Goal: Task Accomplishment & Management: Manage account settings

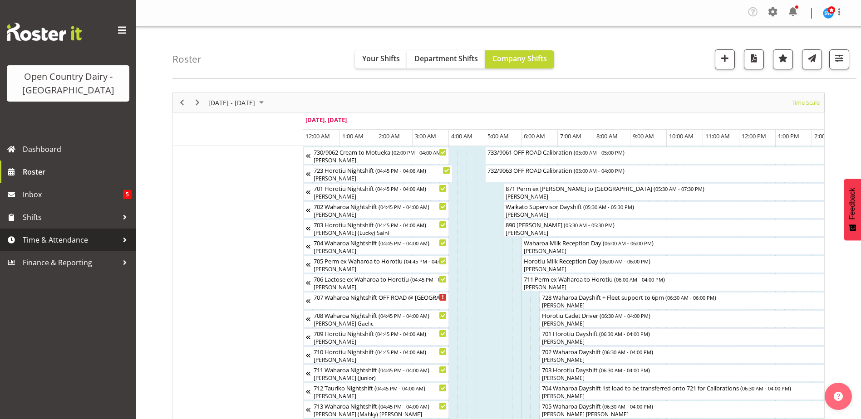
click at [52, 242] on span "Time & Attendance" at bounding box center [70, 240] width 95 height 14
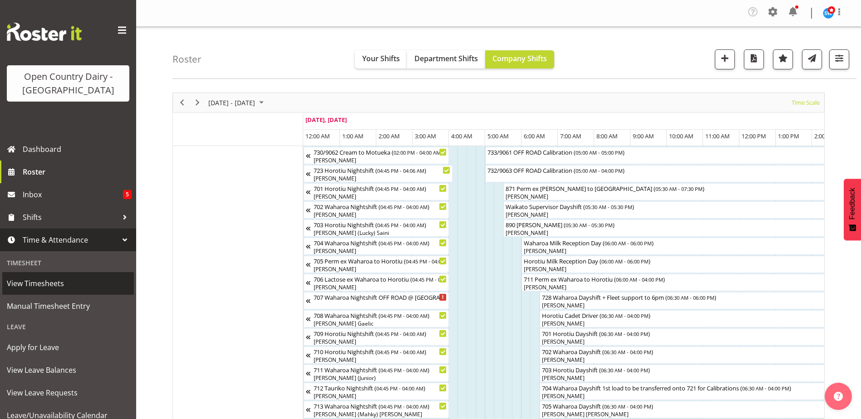
click at [39, 284] on span "View Timesheets" at bounding box center [68, 284] width 122 height 14
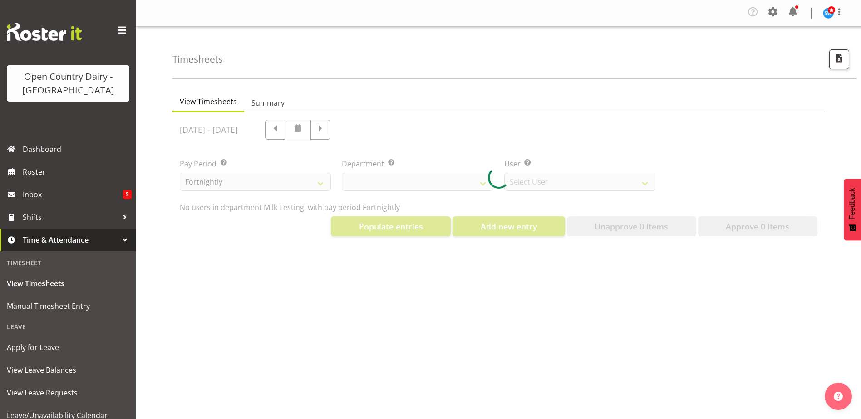
select select "733"
select select "7414"
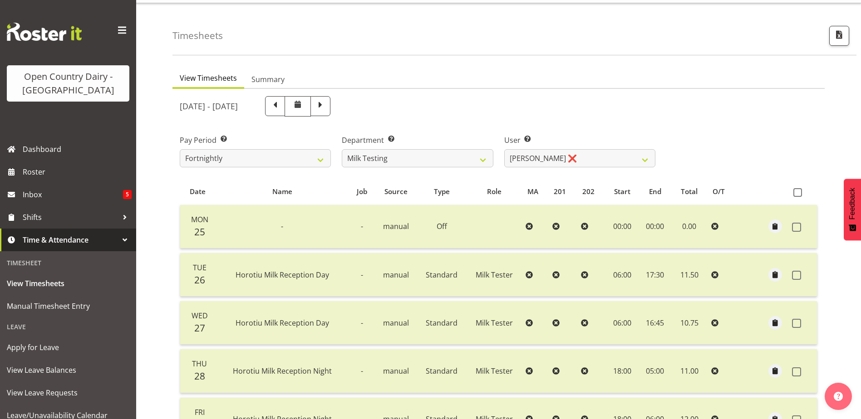
scroll to position [91, 0]
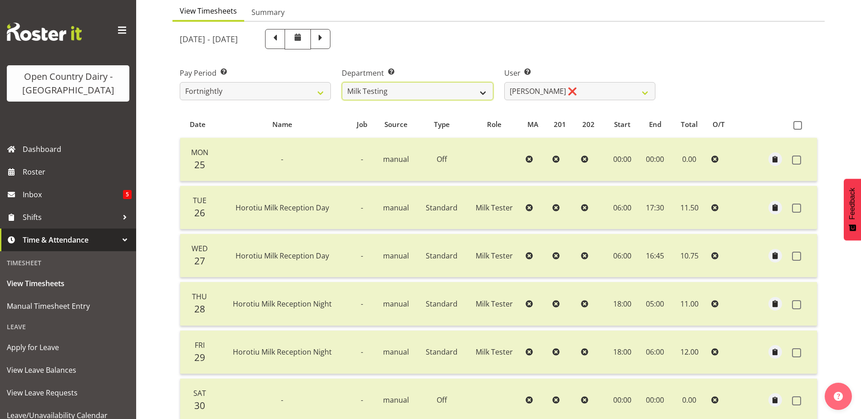
click at [481, 93] on select "701 702 703 704 705 706 707 708 709 710 711 712 713 714 715 716 717 718 719 720" at bounding box center [417, 91] width 151 height 18
select select "814"
click at [342, 82] on select "701 702 703 704 705 706 707 708 709 710 711 712 713 714 715 716 717 718 719 720" at bounding box center [417, 91] width 151 height 18
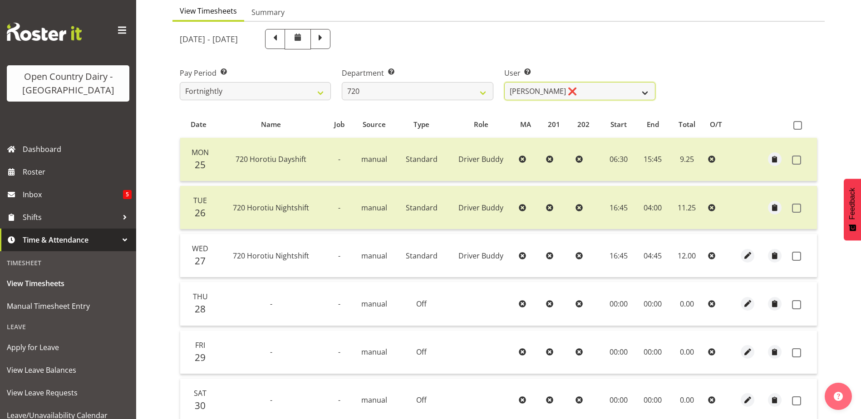
click at [644, 93] on select "[PERSON_NAME] ❌ [PERSON_NAME] ❌ [PERSON_NAME] ❌ [PERSON_NAME] ❌" at bounding box center [579, 91] width 151 height 18
select select "9913"
click at [504, 82] on select "[PERSON_NAME] ❌ [PERSON_NAME] ❌ [PERSON_NAME] ❌ [PERSON_NAME] ❌" at bounding box center [579, 91] width 151 height 18
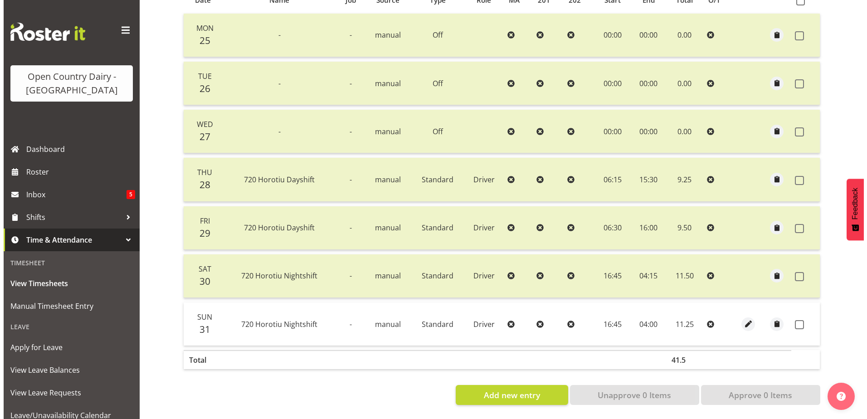
scroll to position [222, 0]
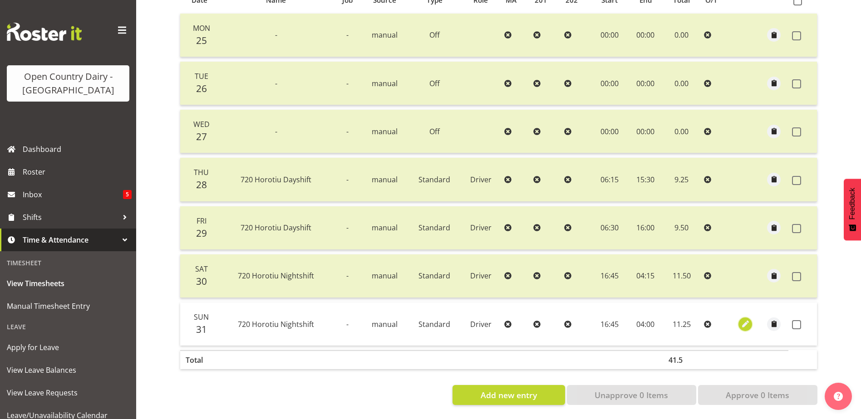
click at [744, 320] on span "button" at bounding box center [745, 324] width 10 height 10
select select "Standard"
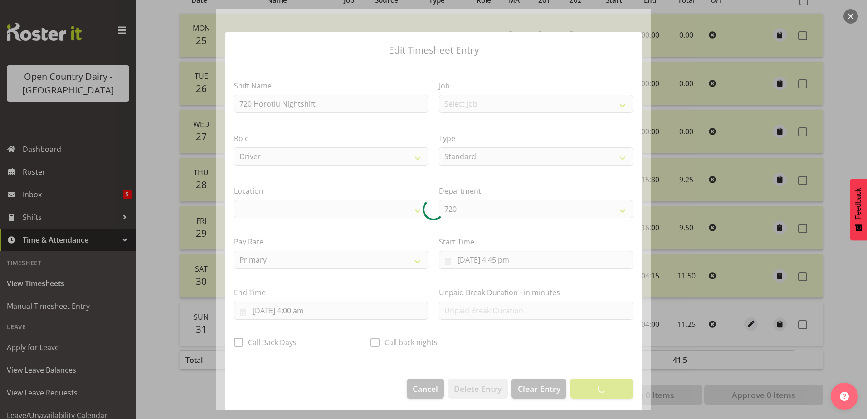
scroll to position [2, 0]
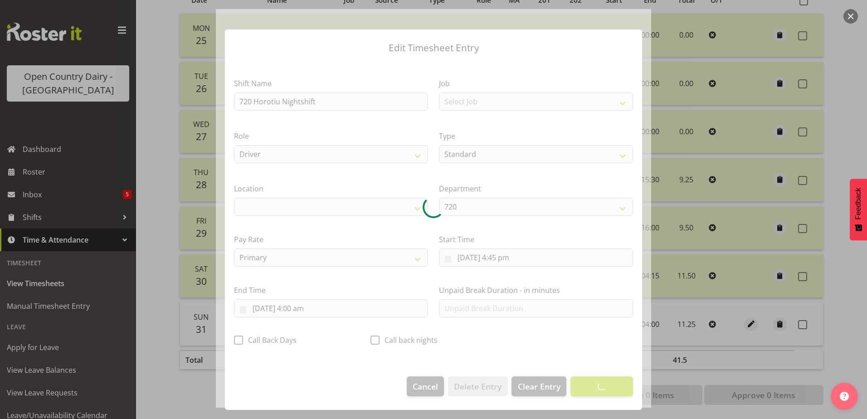
select select "1054"
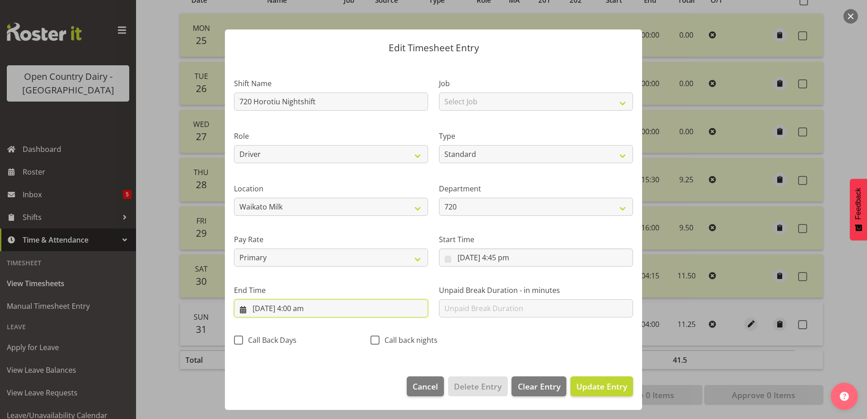
click at [276, 311] on input "[DATE] 4:00 am" at bounding box center [331, 308] width 194 height 18
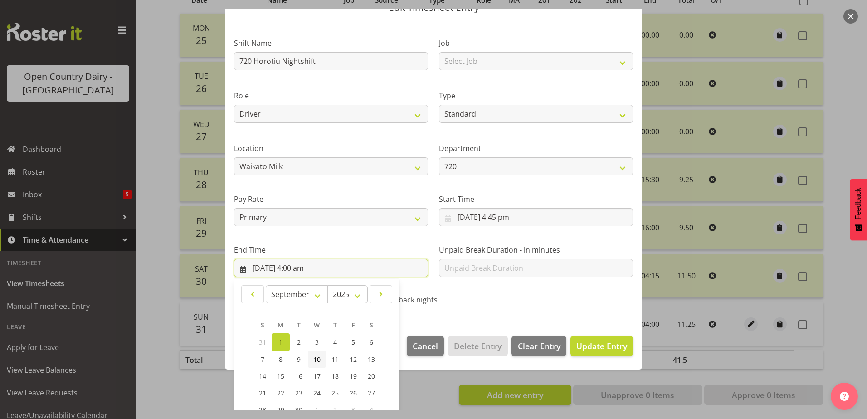
scroll to position [117, 0]
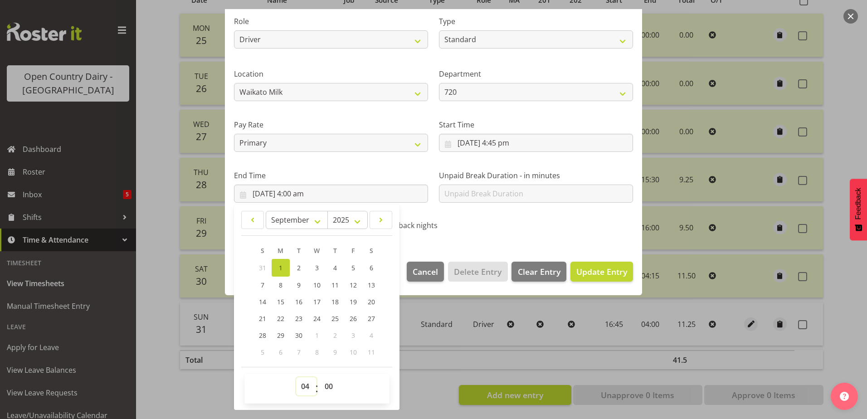
click at [304, 388] on select "00 01 02 03 04 05 06 07 08 09 10 11 12 13 14 15 16 17 18 19 20 21 22 23" at bounding box center [306, 386] width 20 height 18
select select "2"
click at [296, 377] on select "00 01 02 03 04 05 06 07 08 09 10 11 12 13 14 15 16 17 18 19 20 21 22 23" at bounding box center [306, 386] width 20 height 18
type input "[DATE] 2:00 am"
click at [330, 386] on select "00 01 02 03 04 05 06 07 08 09 10 11 12 13 14 15 16 17 18 19 20 21 22 23 24 25 2…" at bounding box center [330, 386] width 20 height 18
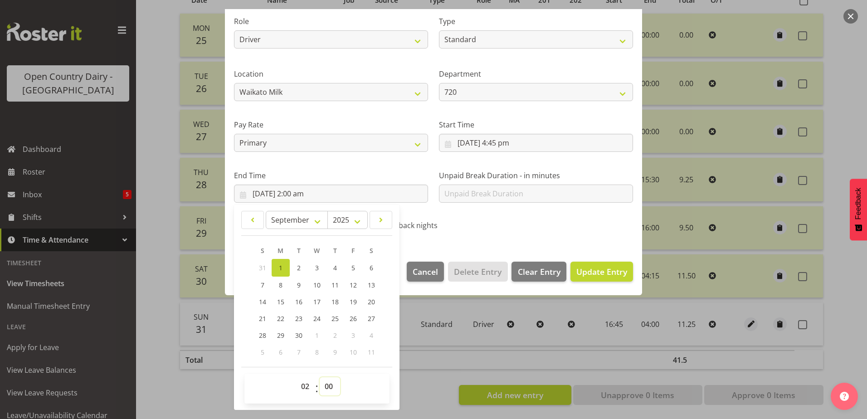
select select "30"
click at [320, 377] on select "00 01 02 03 04 05 06 07 08 09 10 11 12 13 14 15 16 17 18 19 20 21 22 23 24 25 2…" at bounding box center [330, 386] width 20 height 18
type input "[DATE] 2:30 am"
click at [469, 235] on div "Call back nights" at bounding box center [433, 223] width 137 height 30
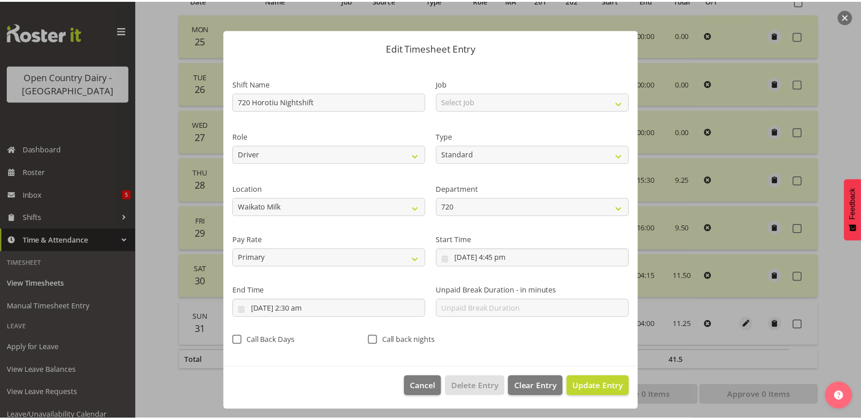
scroll to position [2, 0]
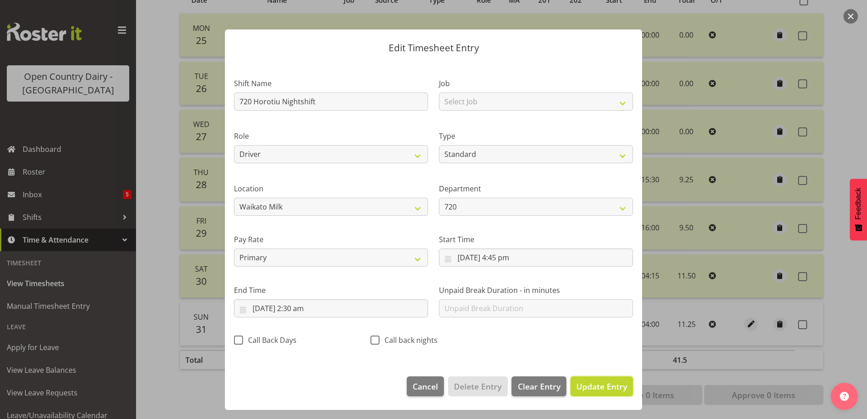
click at [588, 387] on span "Update Entry" at bounding box center [602, 386] width 51 height 11
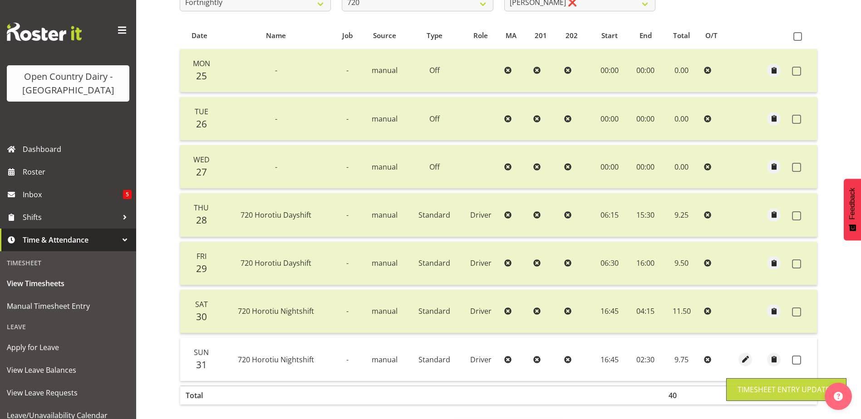
scroll to position [40, 0]
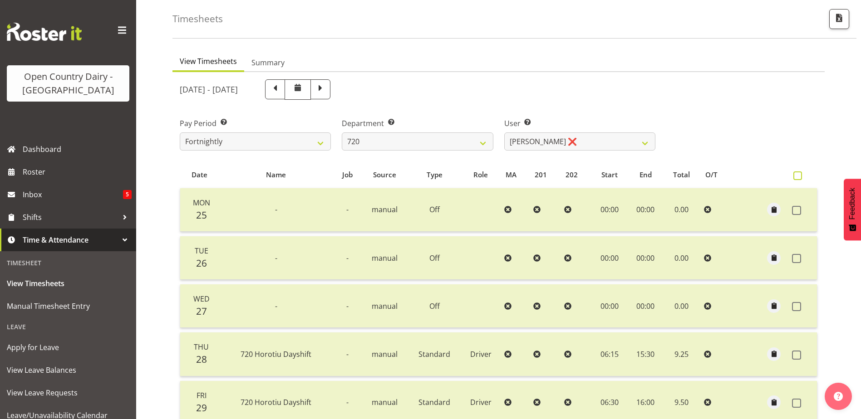
click at [797, 175] on span at bounding box center [797, 175] width 9 height 9
click at [797, 175] on input "checkbox" at bounding box center [796, 176] width 6 height 6
checkbox input "true"
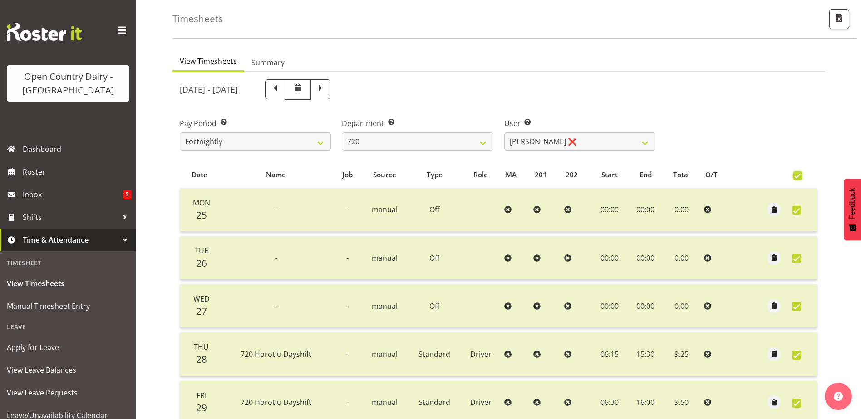
checkbox input "true"
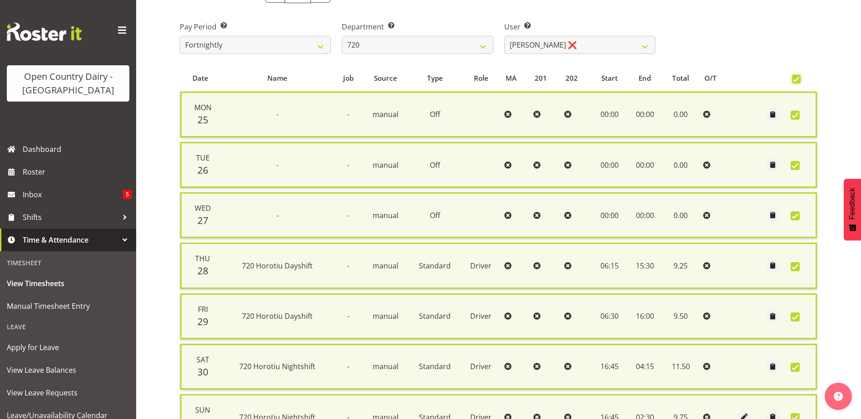
scroll to position [237, 0]
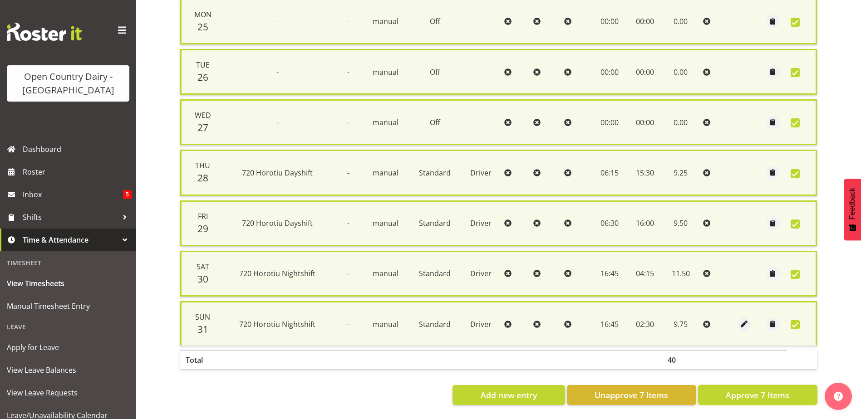
click at [749, 389] on span "Approve 7 Items" at bounding box center [757, 395] width 64 height 12
checkbox input "false"
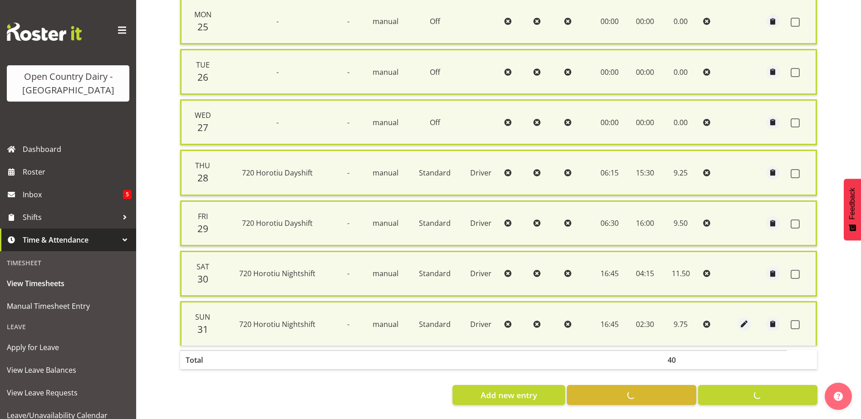
checkbox input "false"
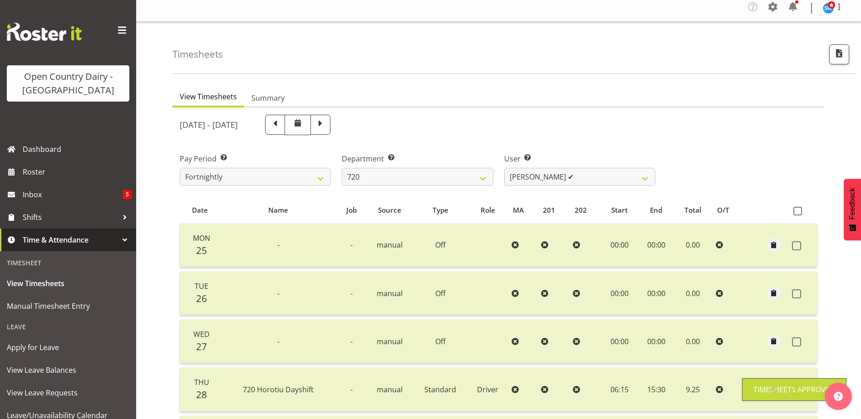
scroll to position [0, 0]
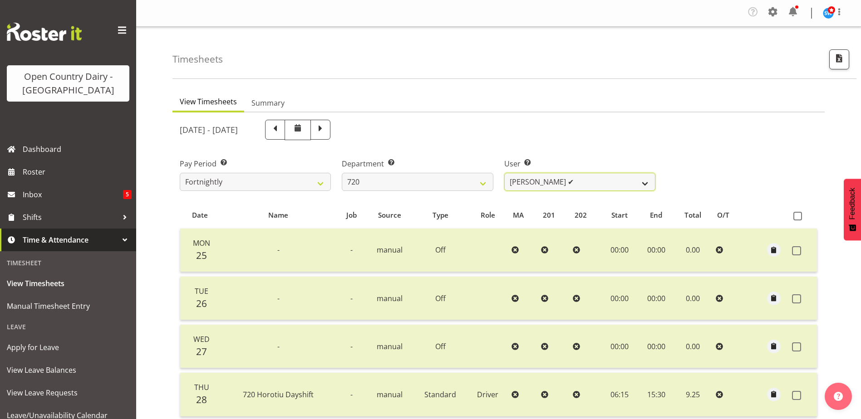
click at [645, 181] on select "[PERSON_NAME] ❌ [PERSON_NAME] ❌ [PERSON_NAME] ❌ [PERSON_NAME] ✔" at bounding box center [579, 182] width 151 height 18
select select "10132"
click at [504, 173] on select "[PERSON_NAME] ❌ [PERSON_NAME] ❌ [PERSON_NAME] ❌ [PERSON_NAME] ✔" at bounding box center [579, 182] width 151 height 18
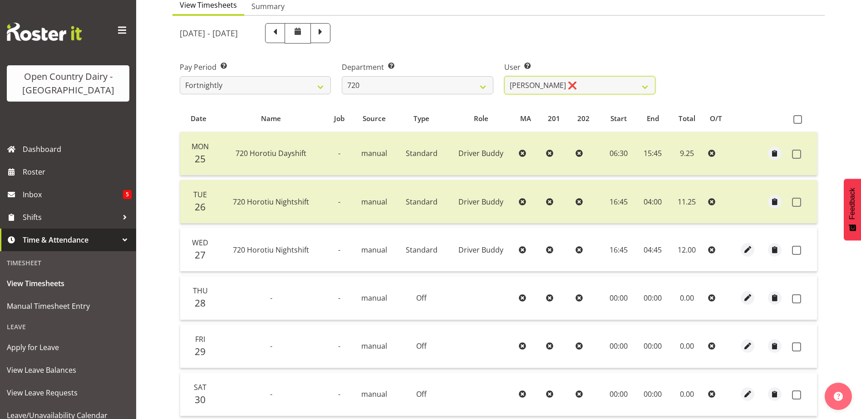
scroll to position [86, 0]
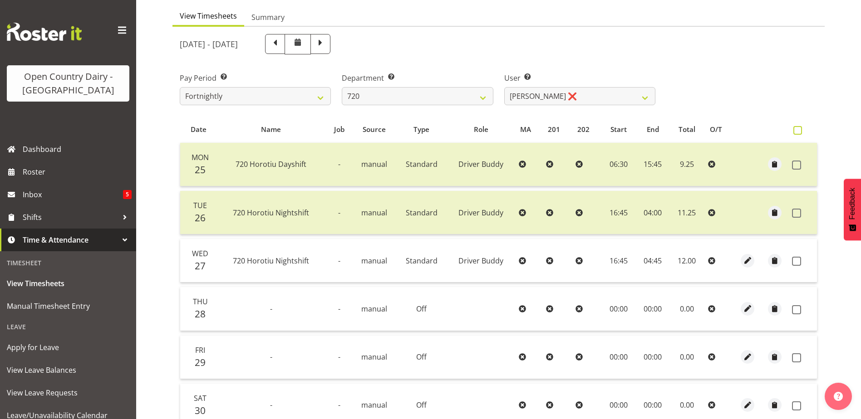
click at [798, 132] on span at bounding box center [797, 130] width 9 height 9
click at [798, 132] on input "checkbox" at bounding box center [796, 130] width 6 height 6
checkbox input "true"
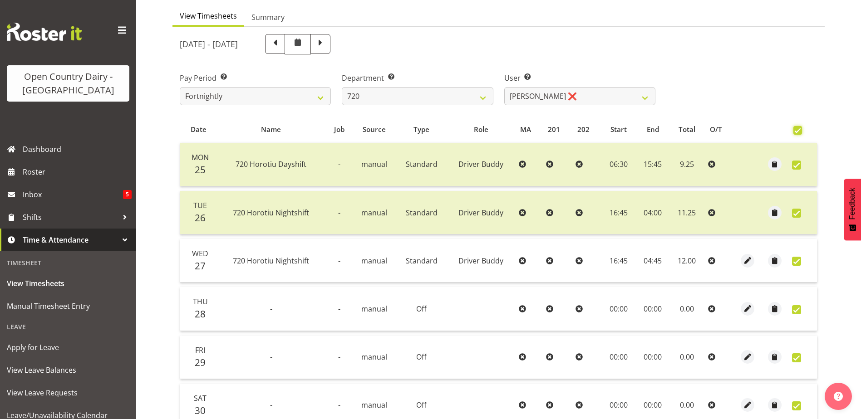
checkbox input "true"
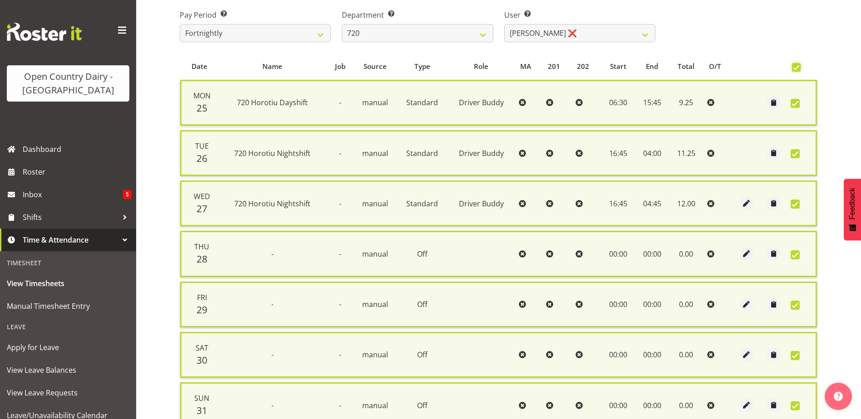
scroll to position [237, 0]
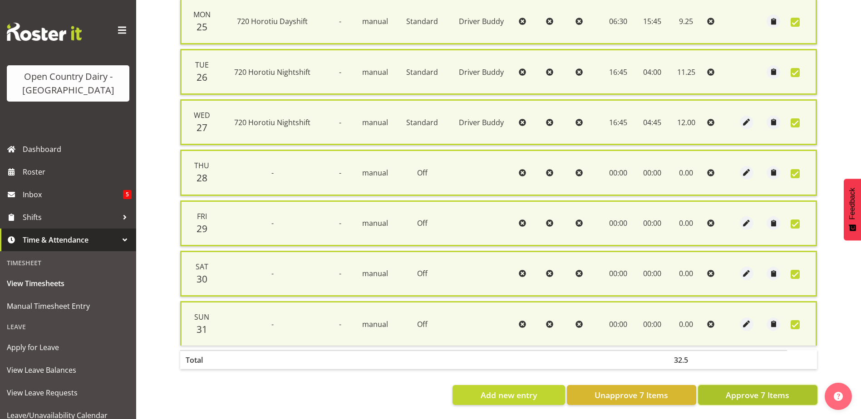
click at [754, 389] on span "Approve 7 Items" at bounding box center [757, 395] width 64 height 12
checkbox input "false"
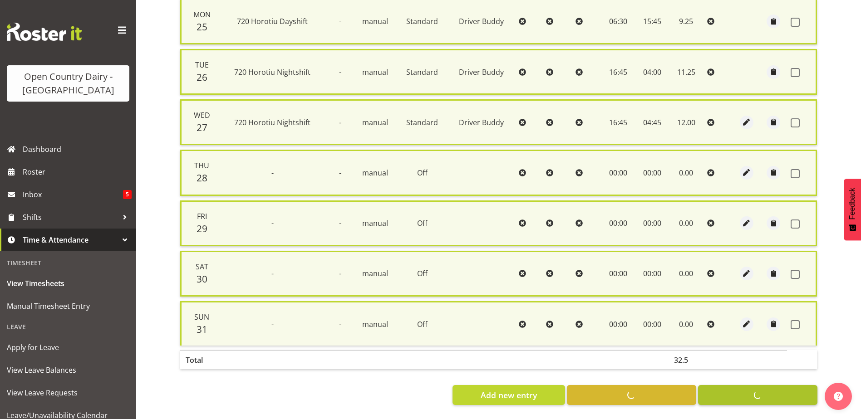
checkbox input "false"
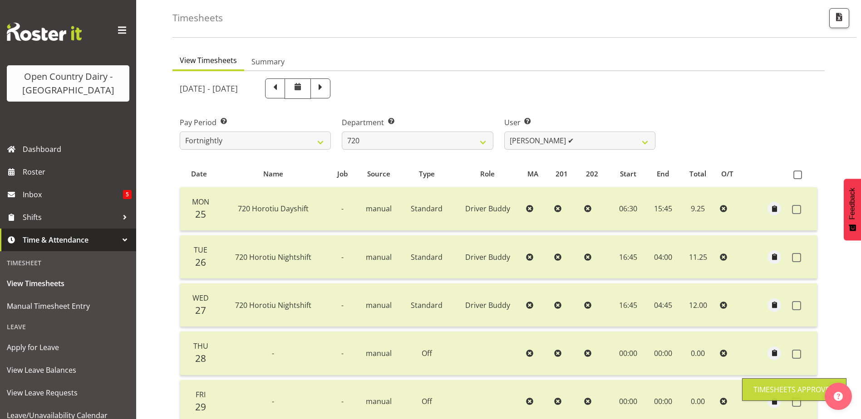
scroll to position [40, 0]
click at [281, 91] on span at bounding box center [275, 89] width 12 height 12
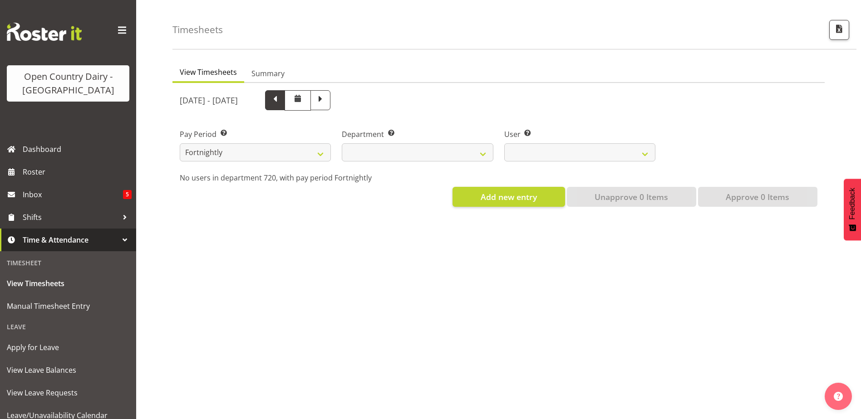
select select
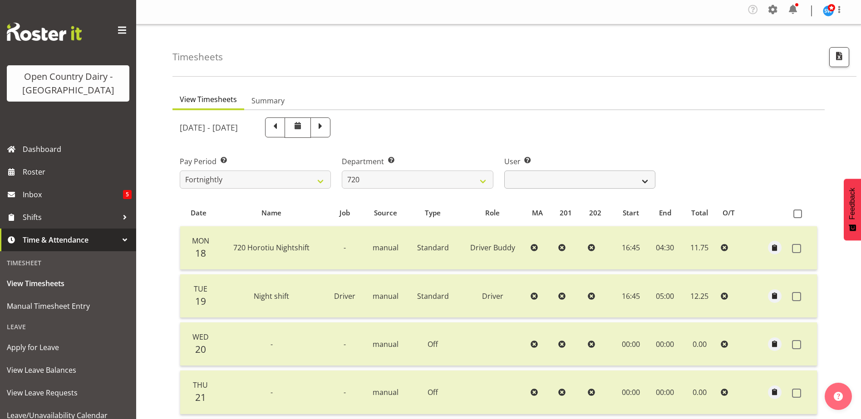
scroll to position [0, 0]
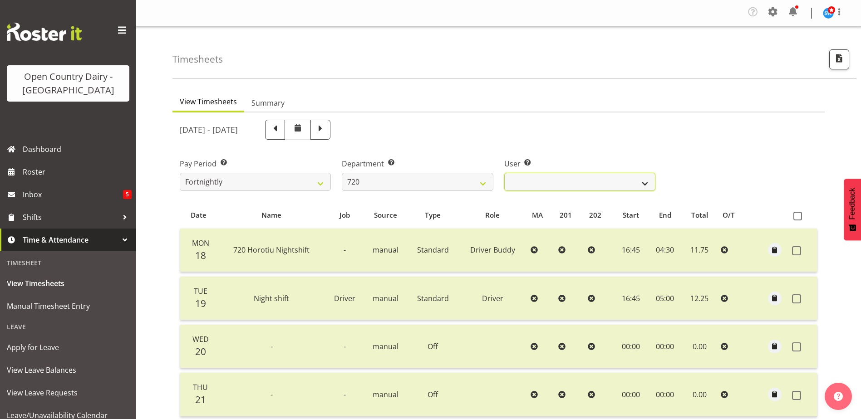
click at [645, 184] on select "[PERSON_NAME] ✔ [PERSON_NAME] ✔ [PERSON_NAME] ✔ [PERSON_NAME] ✔" at bounding box center [579, 182] width 151 height 18
click at [604, 133] on div "[DATE] - [DATE]" at bounding box center [417, 130] width 475 height 20
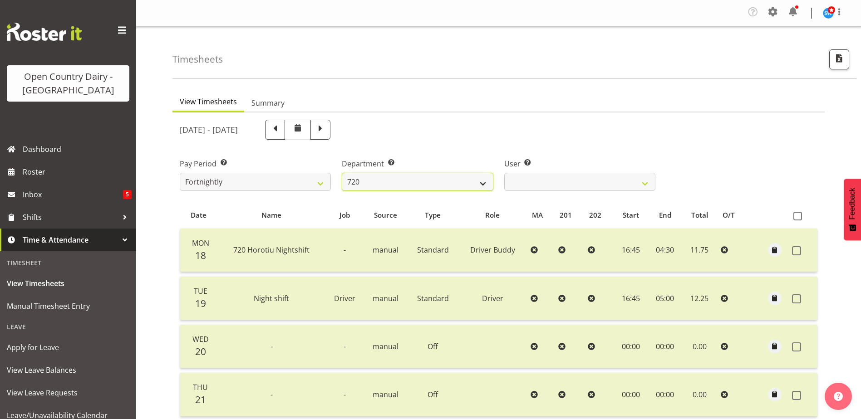
click at [481, 184] on select "701 702 703 704 705 706 707 708 709 710 711 712 713 714 715 716 717 718 719 720" at bounding box center [417, 182] width 151 height 18
select select "874"
click at [342, 173] on select "701 702 703 704 705 706 707 708 709 710 711 712 713 714 715 716 717 718 719 720" at bounding box center [417, 182] width 151 height 18
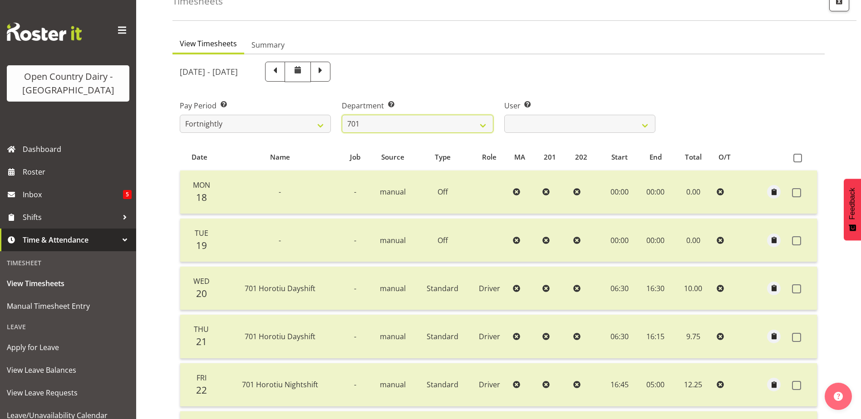
scroll to position [45, 0]
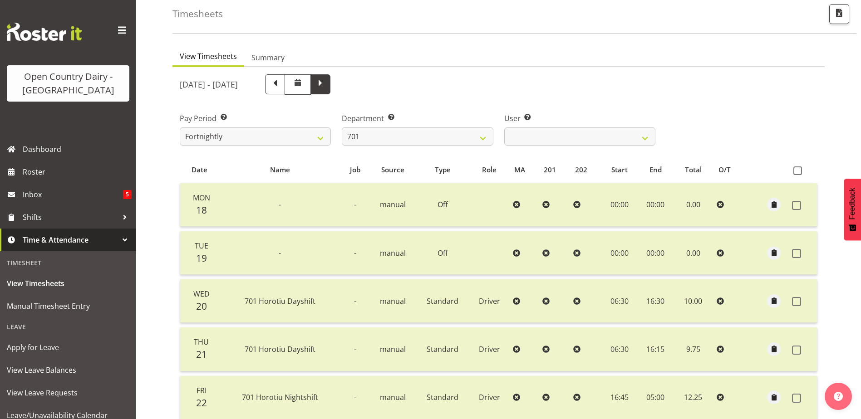
click at [330, 85] on span at bounding box center [320, 84] width 20 height 20
select select
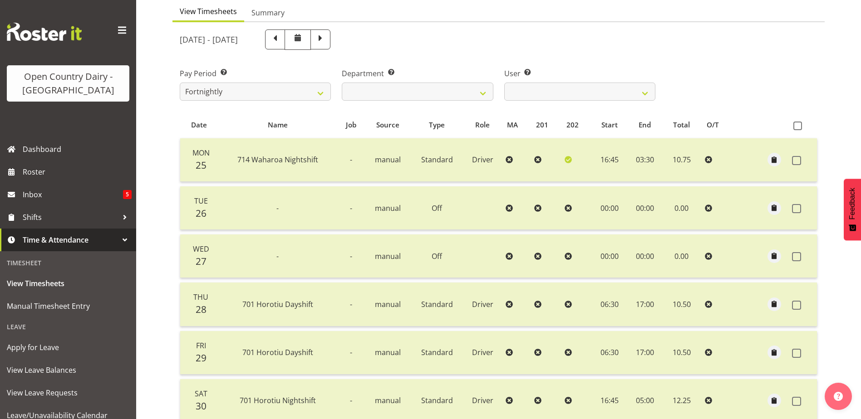
scroll to position [40, 0]
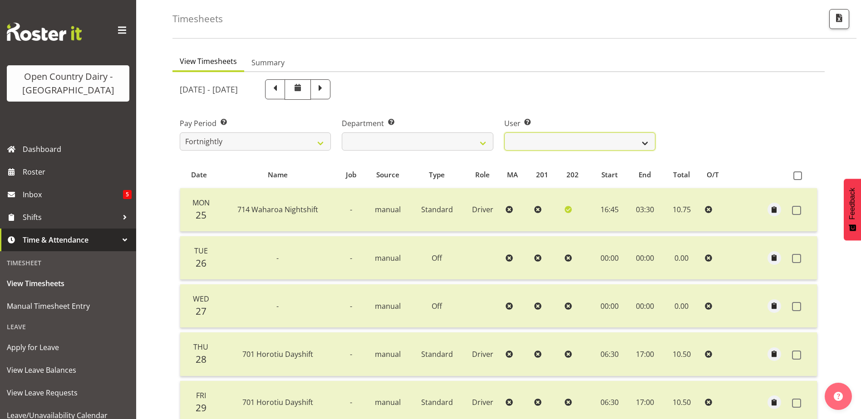
click at [646, 143] on select "[PERSON_NAME] ❌ [PERSON_NAME] ❌ [PERSON_NAME] ❌ [PERSON_NAME] ❌" at bounding box center [579, 141] width 151 height 18
select select "8383"
click at [504, 132] on select "[PERSON_NAME] ❌ [PERSON_NAME] ❌ [PERSON_NAME] ❌ [PERSON_NAME] ❌" at bounding box center [579, 141] width 151 height 18
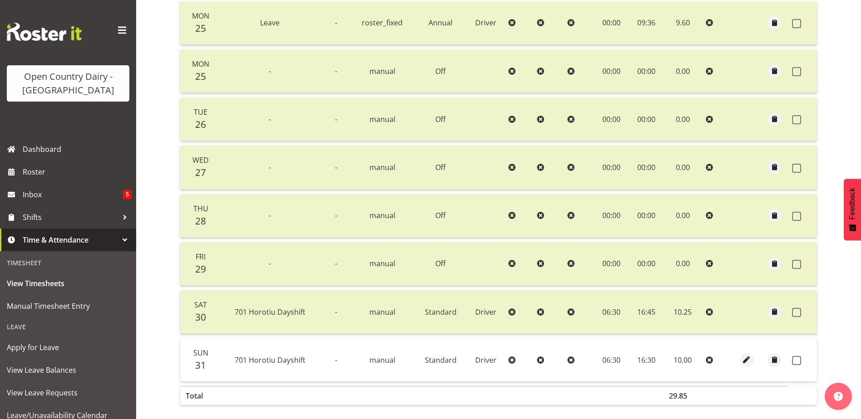
scroll to position [131, 0]
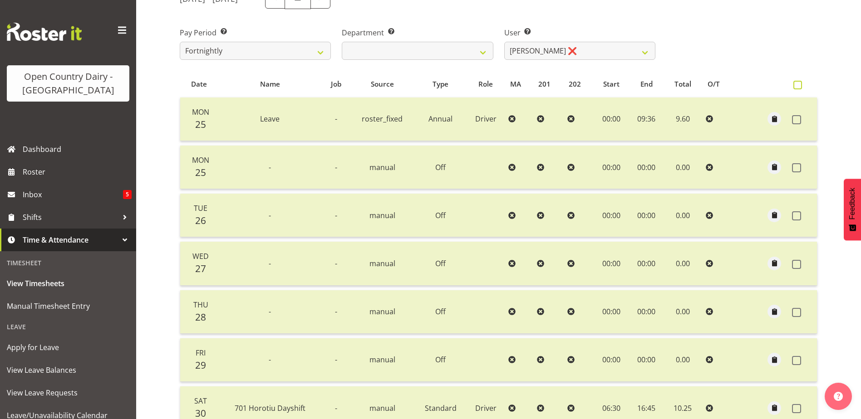
click at [798, 87] on span at bounding box center [797, 85] width 9 height 9
click at [798, 87] on input "checkbox" at bounding box center [796, 85] width 6 height 6
checkbox input "true"
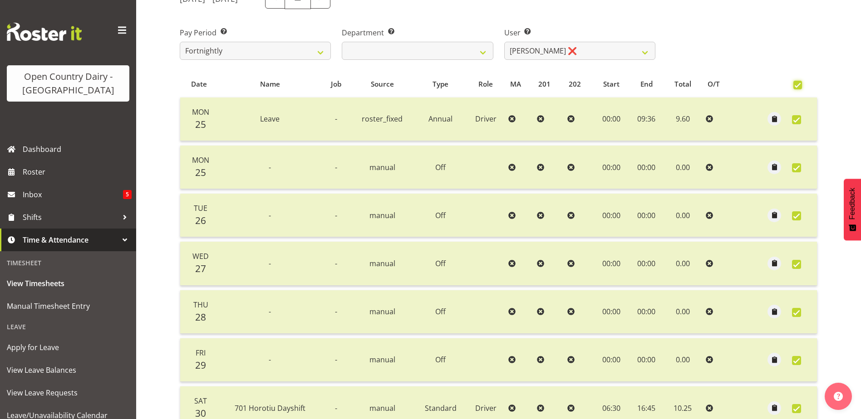
checkbox input "true"
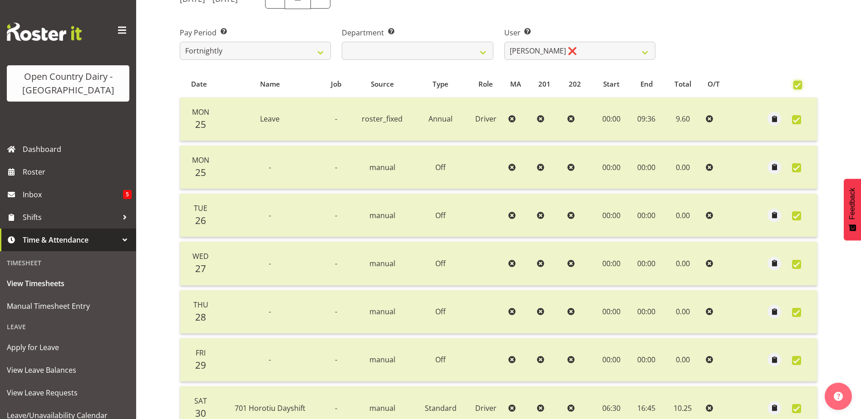
checkbox input "true"
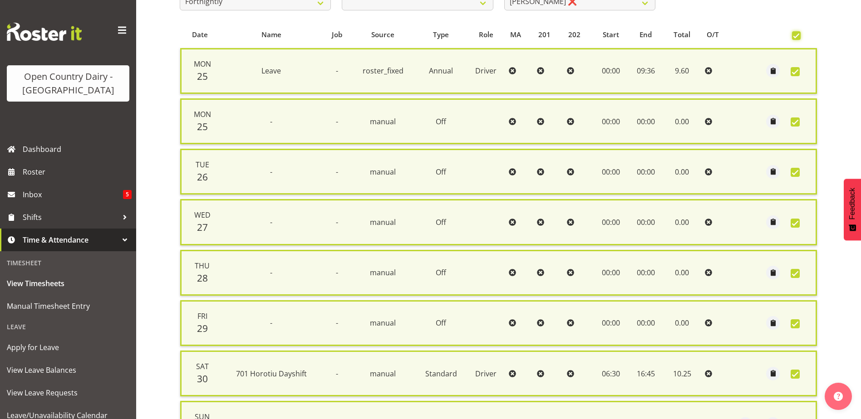
scroll to position [287, 0]
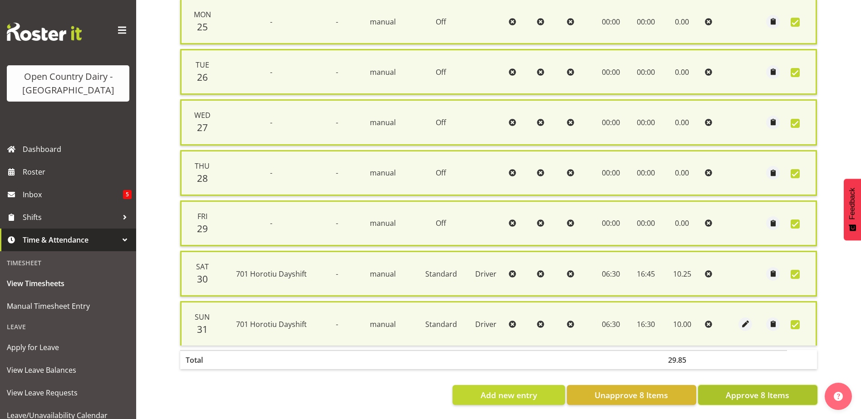
click at [761, 389] on span "Approve 8 Items" at bounding box center [757, 395] width 64 height 12
checkbox input "false"
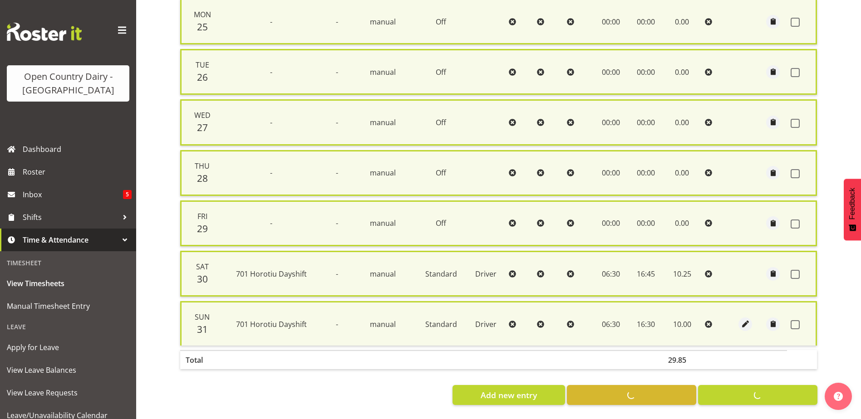
checkbox input "false"
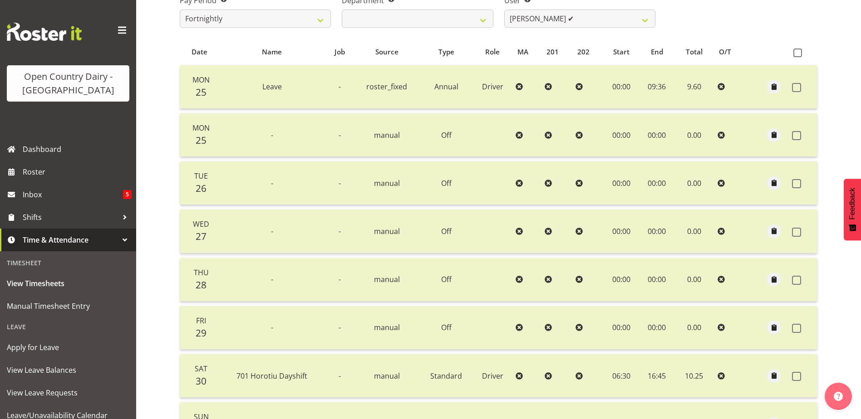
scroll to position [179, 0]
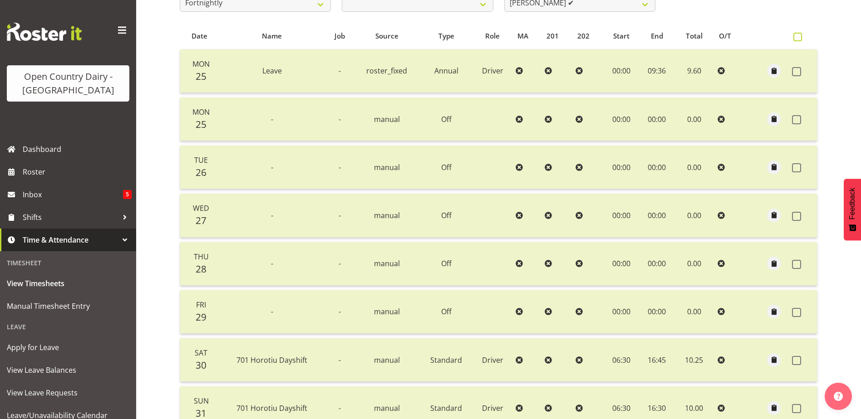
click at [799, 38] on span at bounding box center [797, 37] width 9 height 9
click at [799, 38] on input "checkbox" at bounding box center [796, 37] width 6 height 6
checkbox input "true"
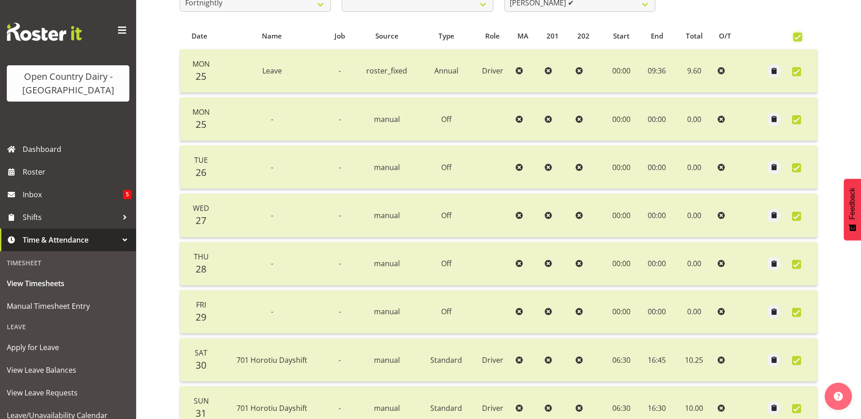
checkbox input "true"
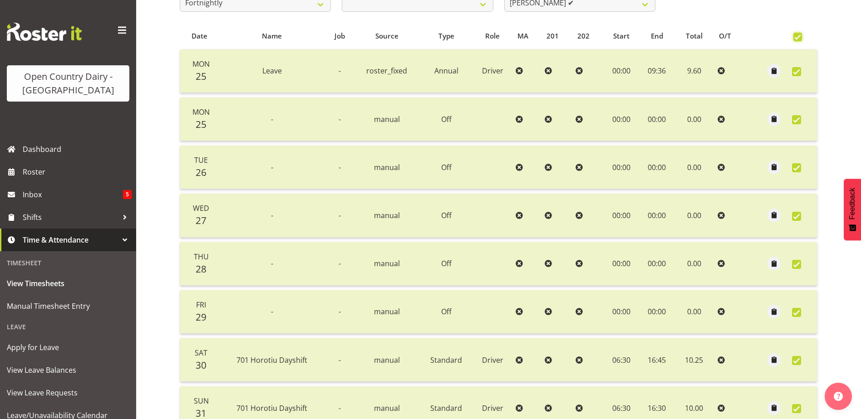
checkbox input "true"
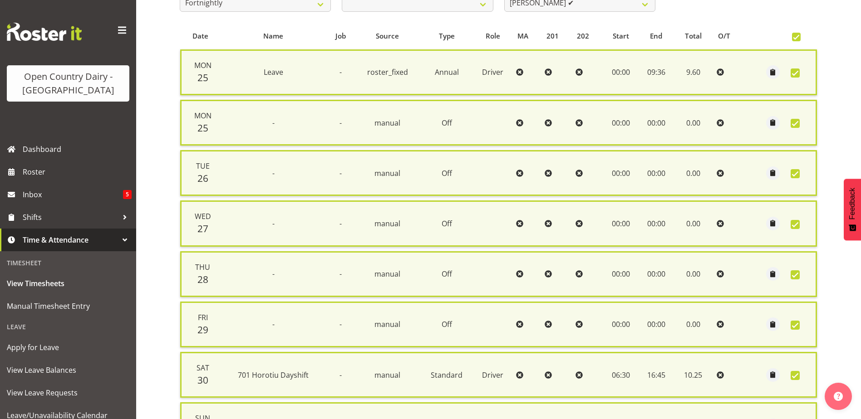
click at [795, 125] on span at bounding box center [794, 123] width 9 height 9
checkbox input "false"
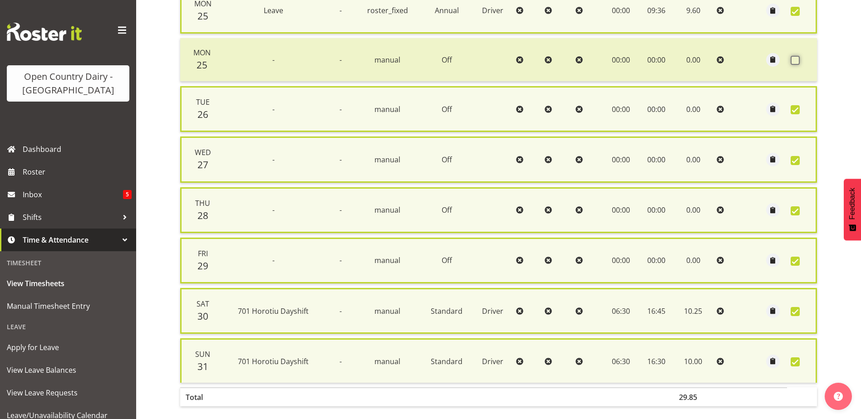
scroll to position [270, 0]
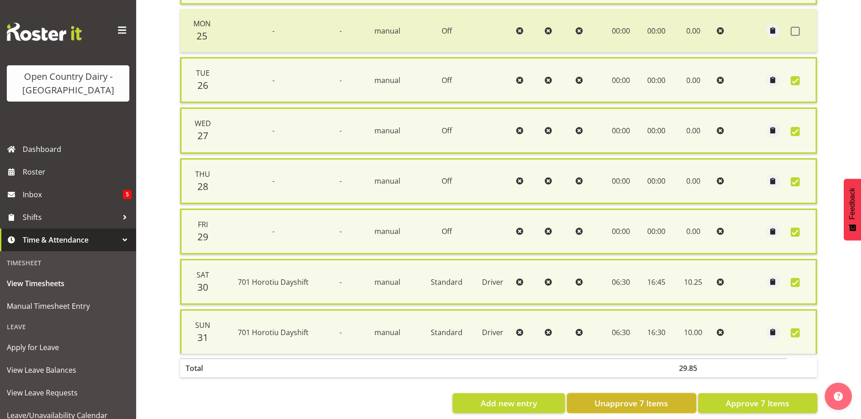
click at [639, 402] on span "Unapprove 7 Items" at bounding box center [630, 403] width 73 height 12
checkbox input "false"
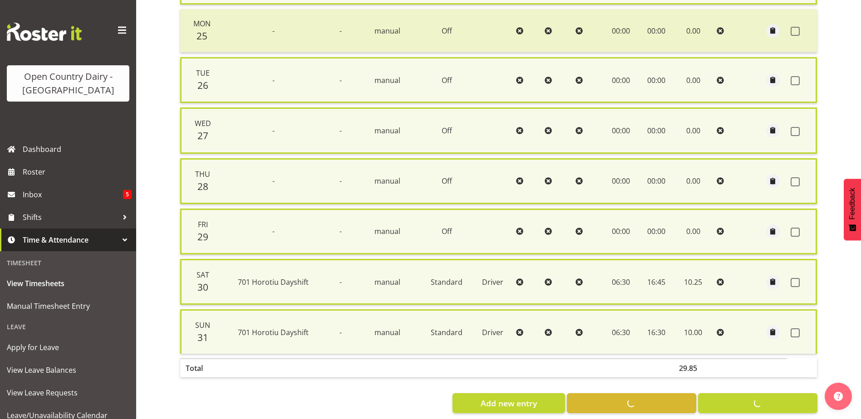
checkbox input "false"
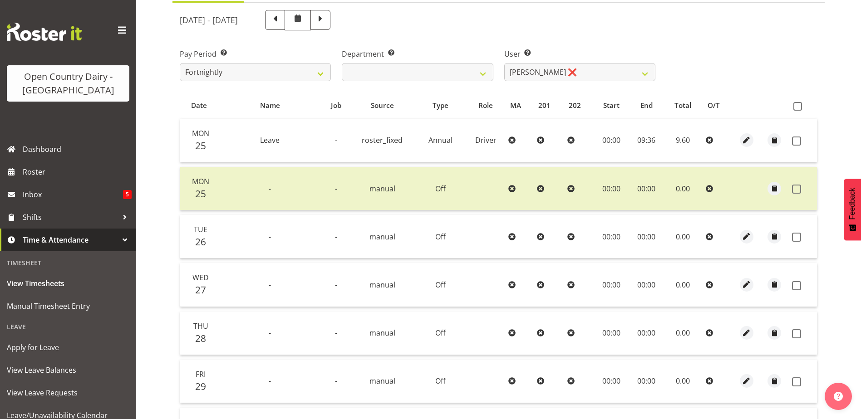
scroll to position [88, 0]
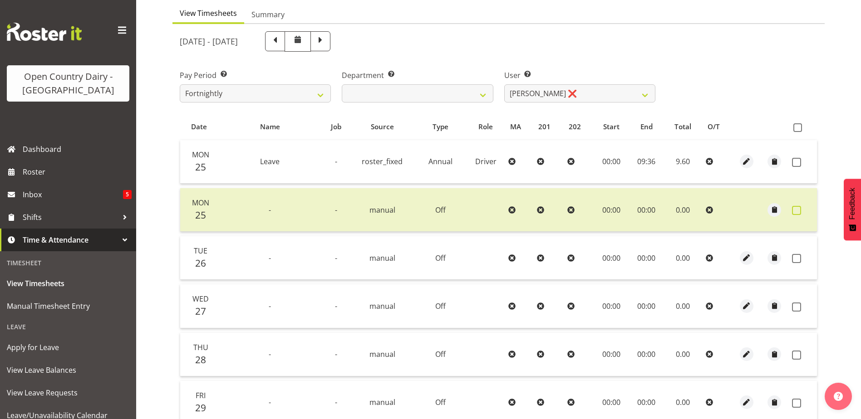
click at [798, 209] on span at bounding box center [796, 210] width 9 height 9
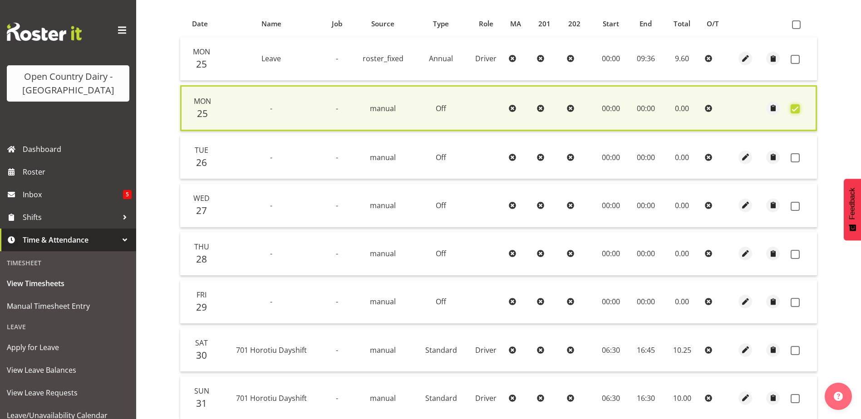
scroll to position [272, 0]
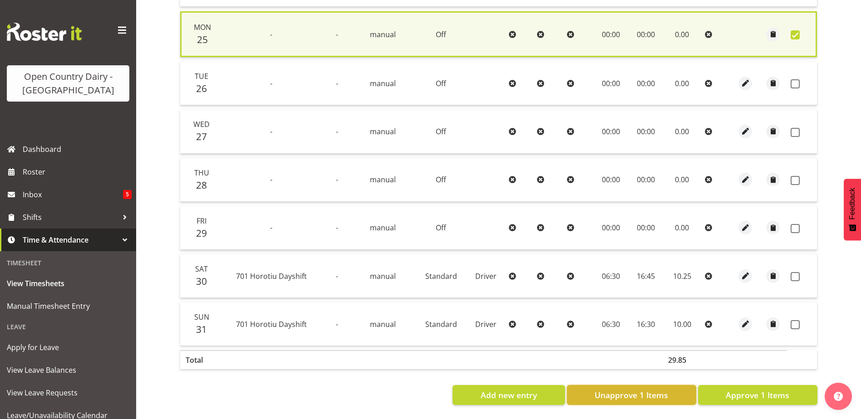
click at [630, 389] on span "Unapprove 1 Items" at bounding box center [630, 395] width 73 height 12
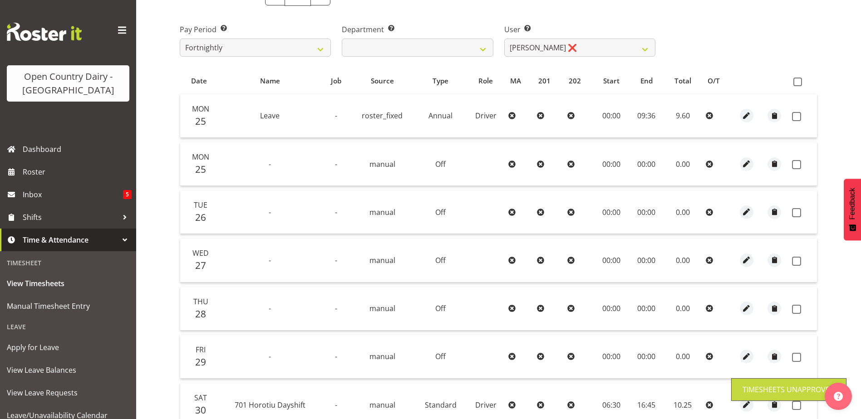
scroll to position [134, 0]
click at [797, 165] on span at bounding box center [796, 165] width 9 height 9
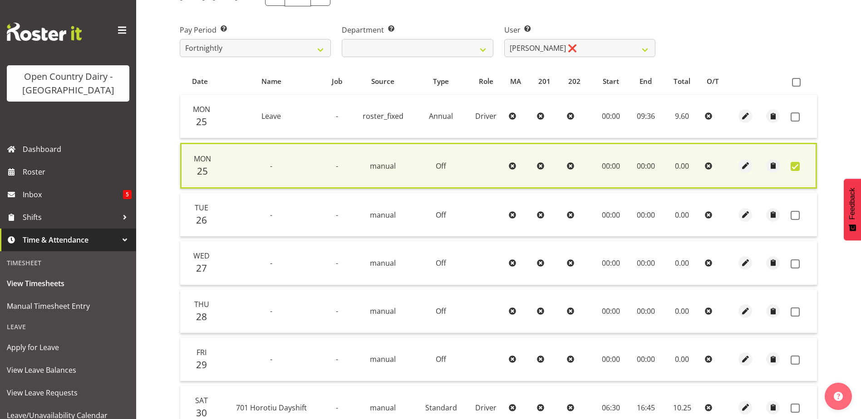
click at [794, 167] on span at bounding box center [794, 166] width 9 height 9
checkbox input "false"
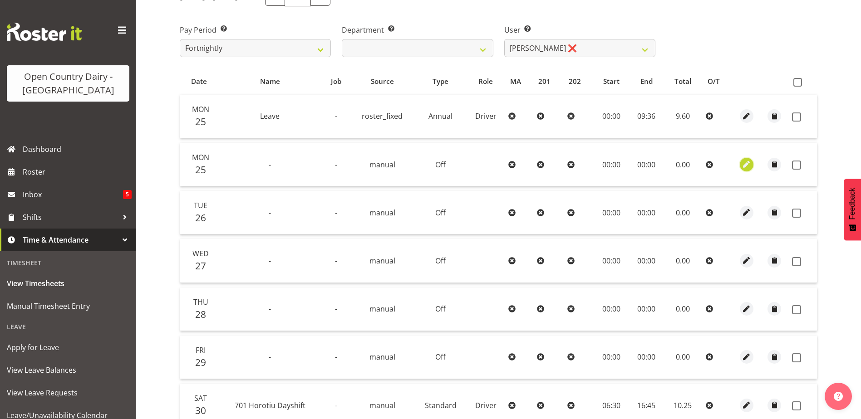
click at [745, 165] on span "button" at bounding box center [746, 164] width 10 height 10
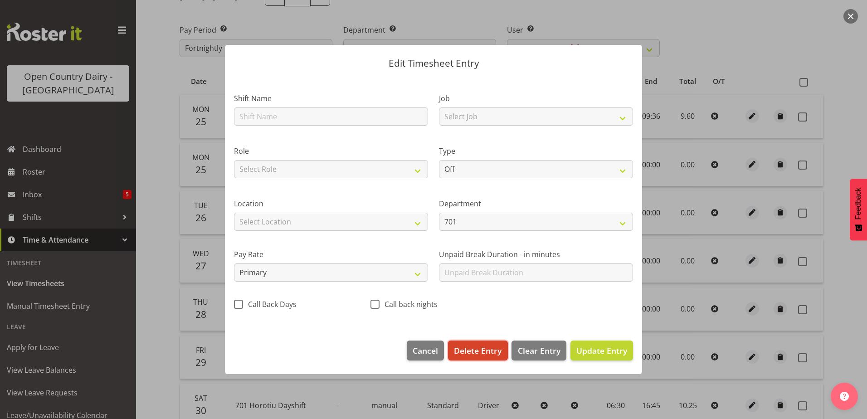
click at [489, 351] on span "Delete Entry" at bounding box center [478, 351] width 48 height 12
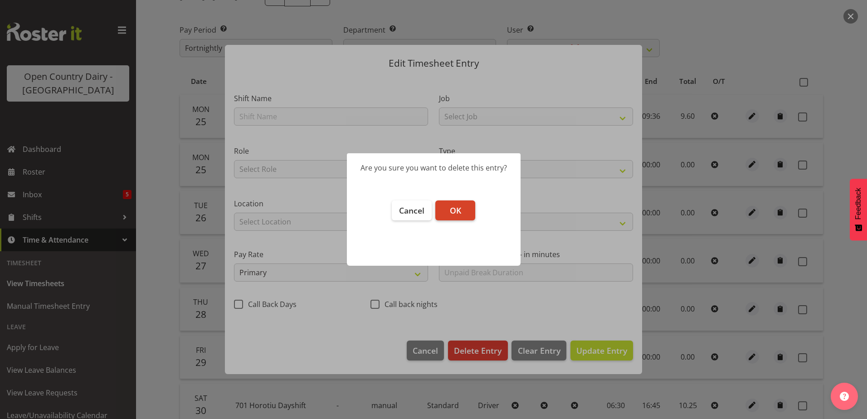
click at [459, 209] on span "OK" at bounding box center [455, 210] width 11 height 11
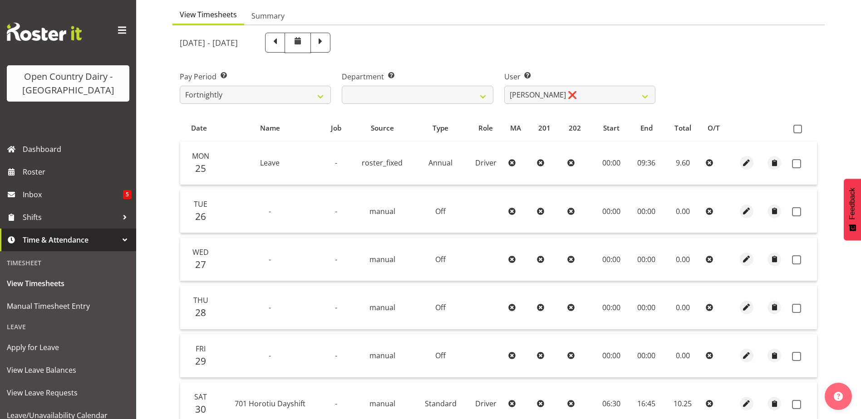
scroll to position [40, 0]
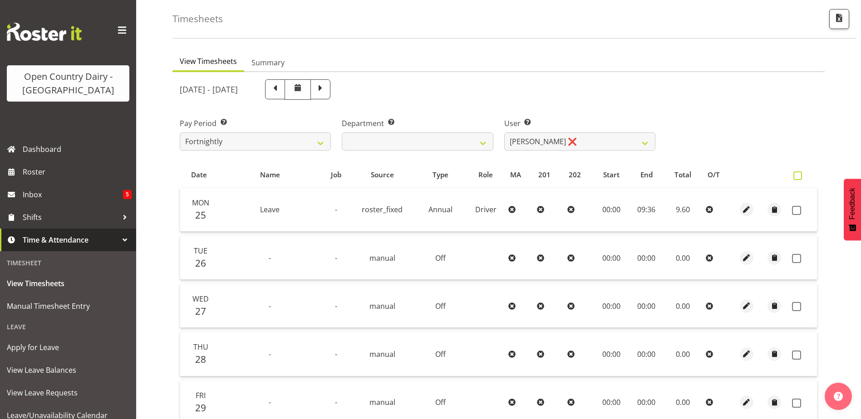
click at [797, 177] on span at bounding box center [797, 175] width 9 height 9
click at [797, 177] on input "checkbox" at bounding box center [796, 176] width 6 height 6
checkbox input "true"
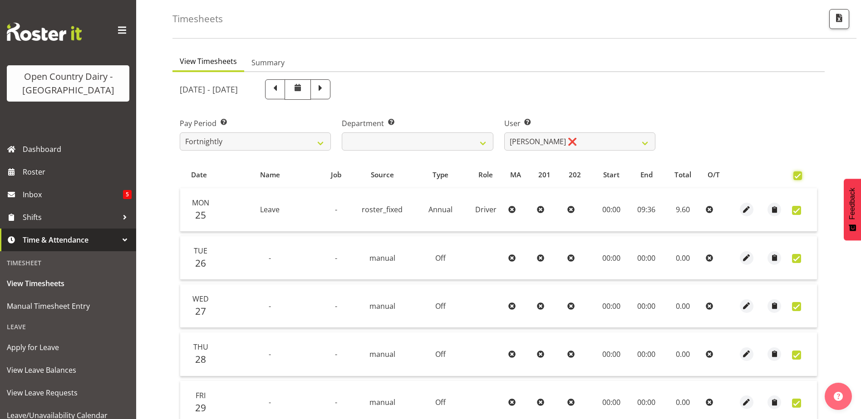
checkbox input "true"
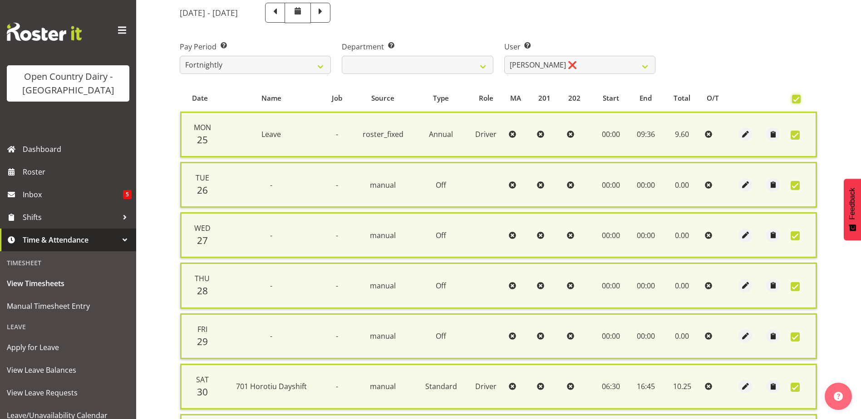
scroll to position [237, 0]
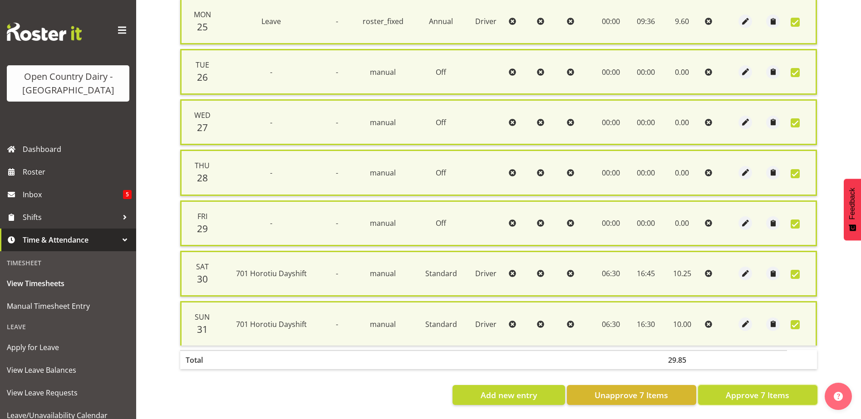
click at [748, 389] on span "Approve 7 Items" at bounding box center [757, 395] width 64 height 12
checkbox input "false"
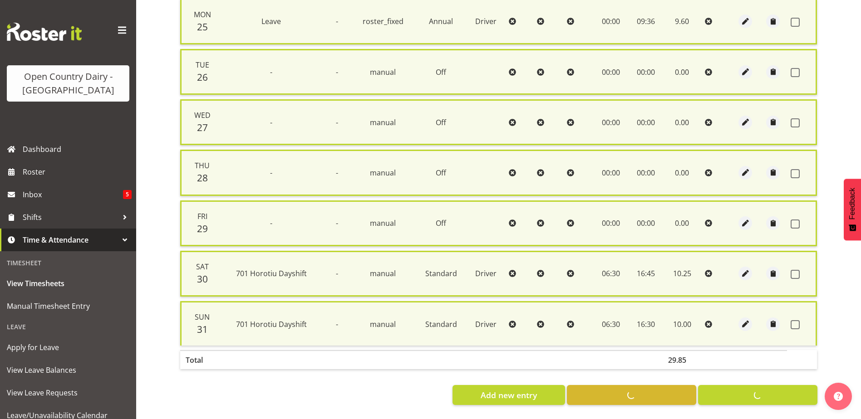
checkbox input "false"
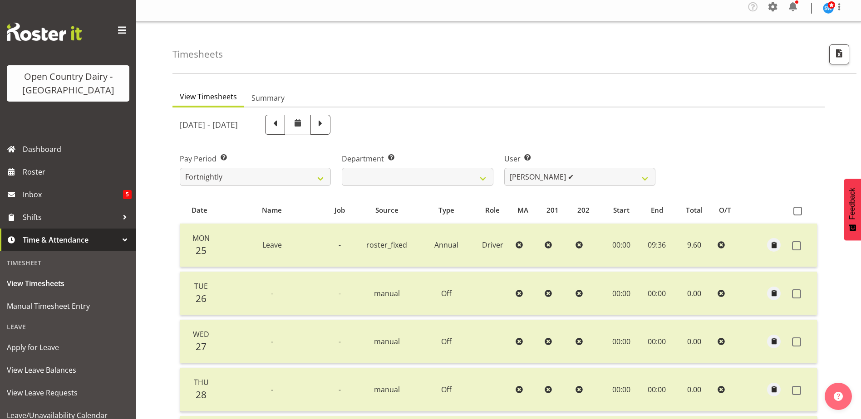
scroll to position [0, 0]
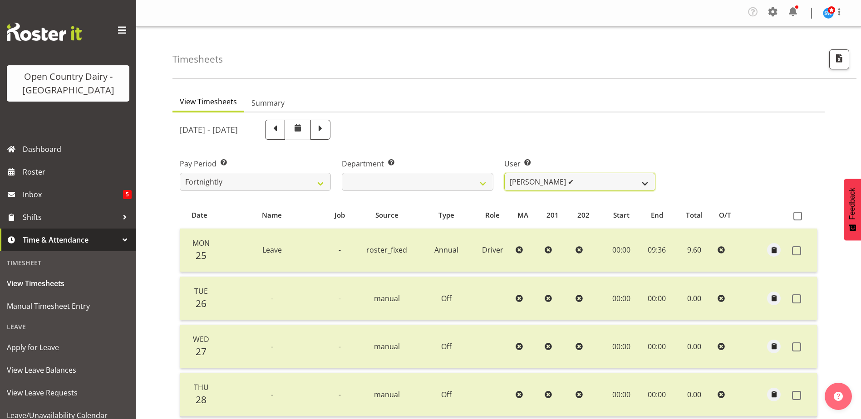
click at [643, 183] on select "[PERSON_NAME] ❌ [PERSON_NAME] ❌ [PERSON_NAME] ❌ [PERSON_NAME] ✔" at bounding box center [579, 182] width 151 height 18
select select "11207"
click at [504, 173] on select "[PERSON_NAME] ❌ [PERSON_NAME] ❌ [PERSON_NAME] ❌ [PERSON_NAME] ✔" at bounding box center [579, 182] width 151 height 18
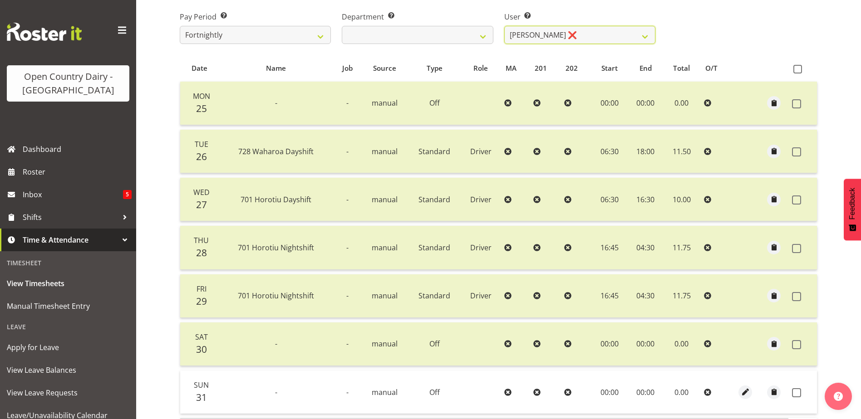
scroll to position [131, 0]
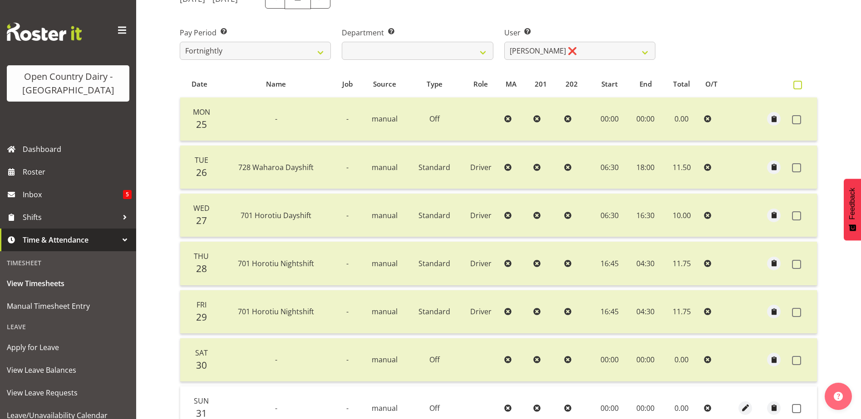
click at [799, 84] on span at bounding box center [797, 85] width 9 height 9
click at [799, 84] on input "checkbox" at bounding box center [796, 85] width 6 height 6
checkbox input "true"
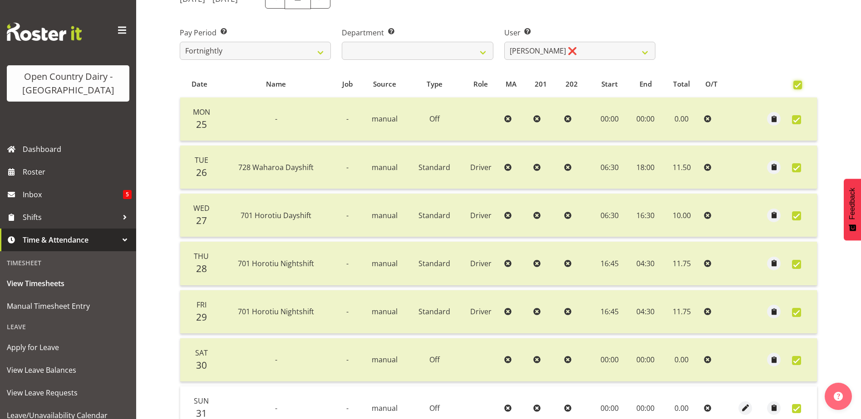
checkbox input "true"
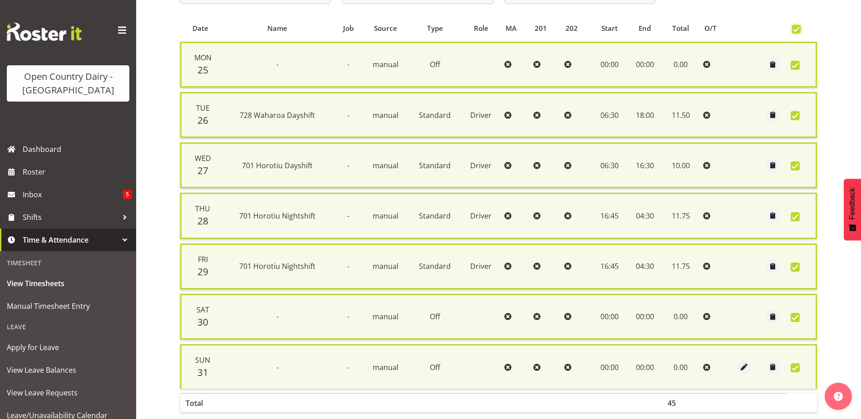
scroll to position [237, 0]
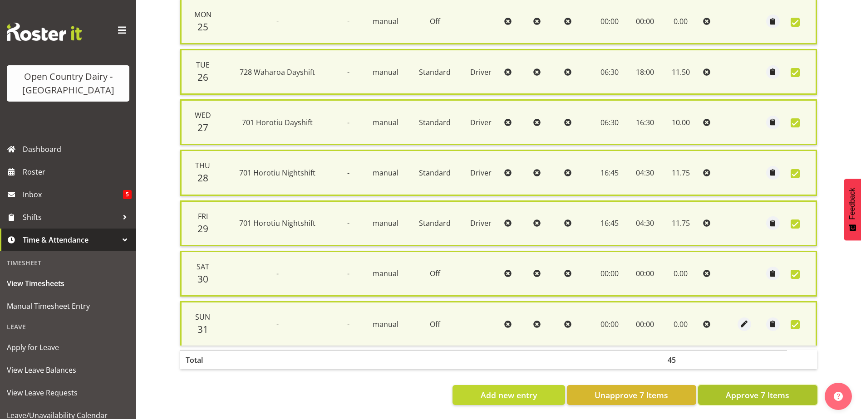
click at [759, 385] on button "Approve 7 Items" at bounding box center [757, 395] width 119 height 20
checkbox input "false"
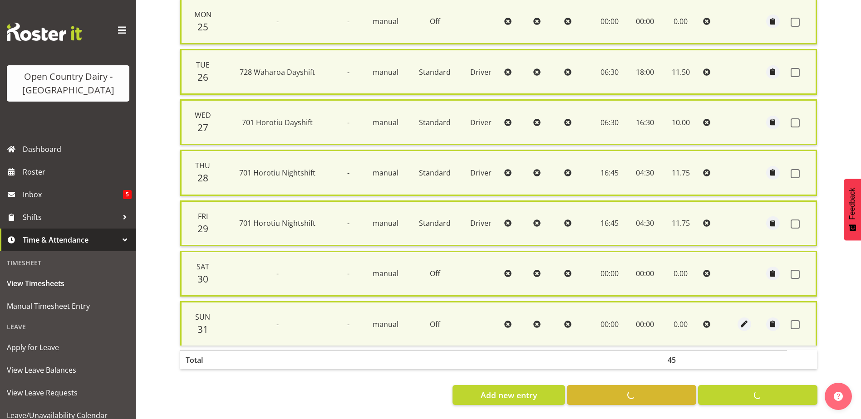
checkbox input "false"
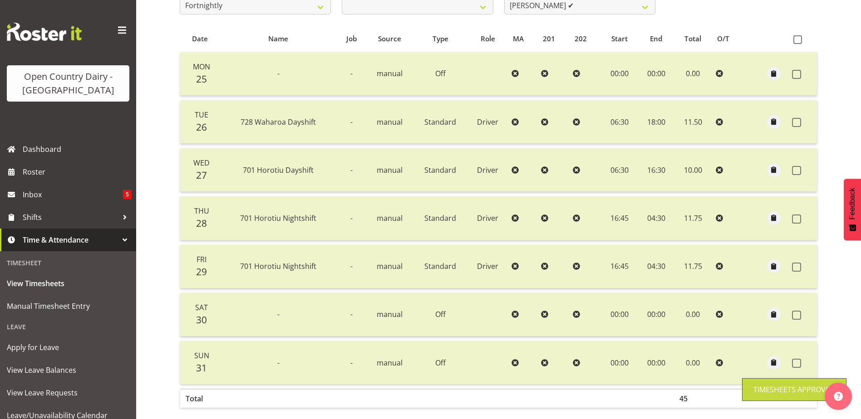
scroll to position [0, 0]
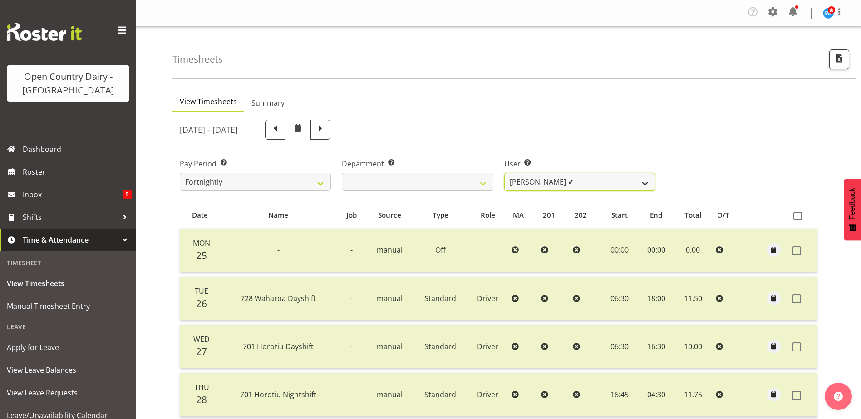
click at [647, 182] on select "[PERSON_NAME] ❌ [PERSON_NAME] ❌ [PERSON_NAME] ✔ [PERSON_NAME] ✔" at bounding box center [579, 182] width 151 height 18
select select "9454"
click at [504, 173] on select "[PERSON_NAME] ❌ [PERSON_NAME] ❌ [PERSON_NAME] ✔ [PERSON_NAME] ✔" at bounding box center [579, 182] width 151 height 18
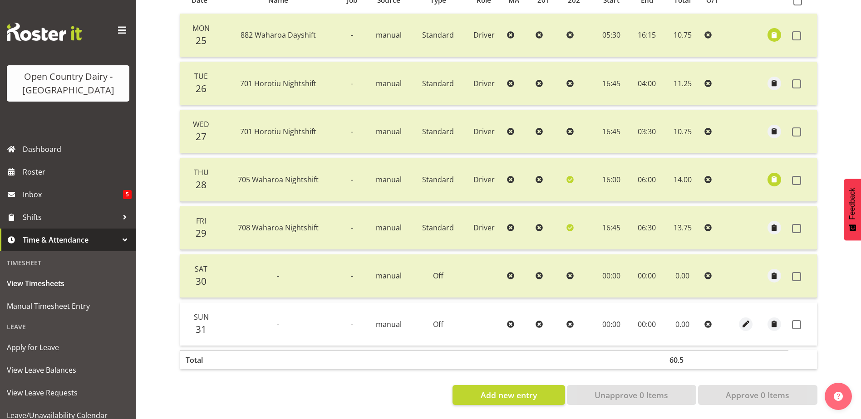
scroll to position [222, 0]
click at [775, 174] on span "button" at bounding box center [773, 179] width 10 height 10
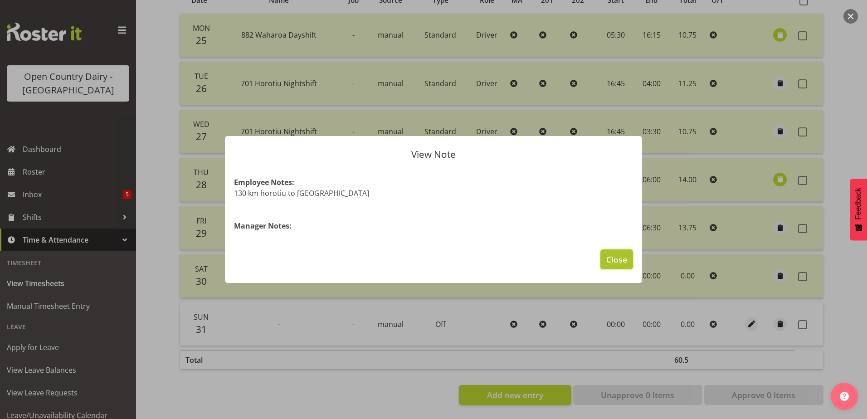
click at [620, 256] on span "Close" at bounding box center [617, 260] width 21 height 12
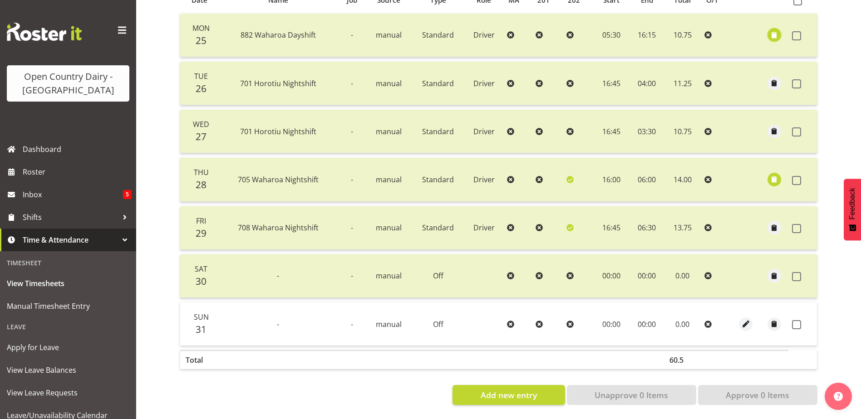
click at [773, 33] on span "button" at bounding box center [773, 35] width 10 height 10
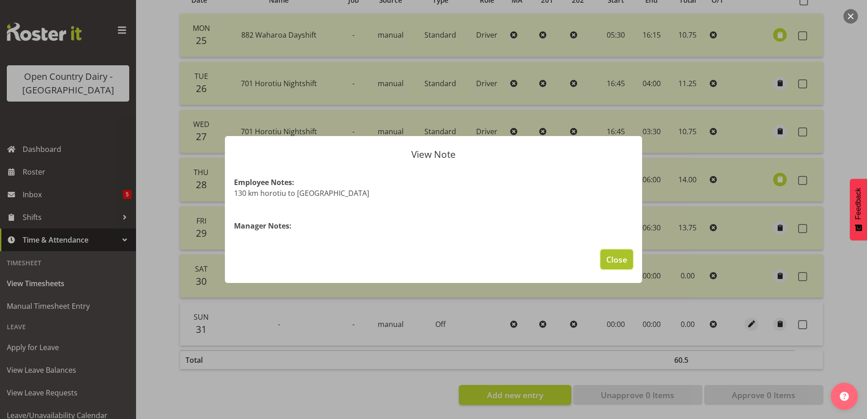
click at [612, 259] on span "Close" at bounding box center [617, 260] width 21 height 12
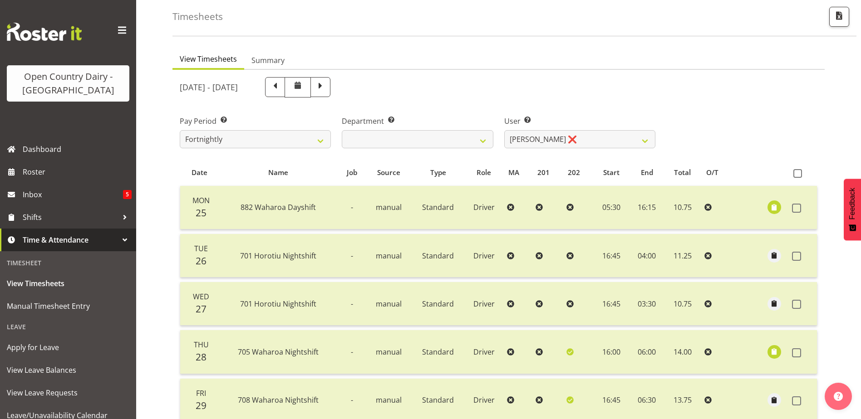
scroll to position [40, 0]
click at [798, 174] on span at bounding box center [797, 175] width 9 height 9
click at [798, 174] on input "checkbox" at bounding box center [796, 176] width 6 height 6
checkbox input "true"
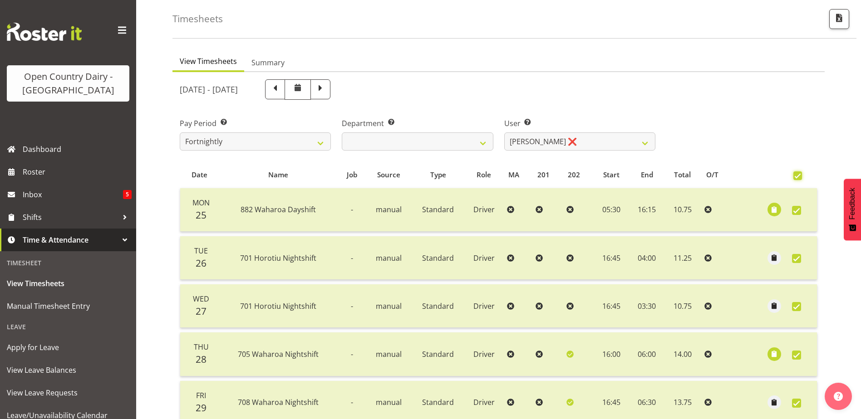
checkbox input "true"
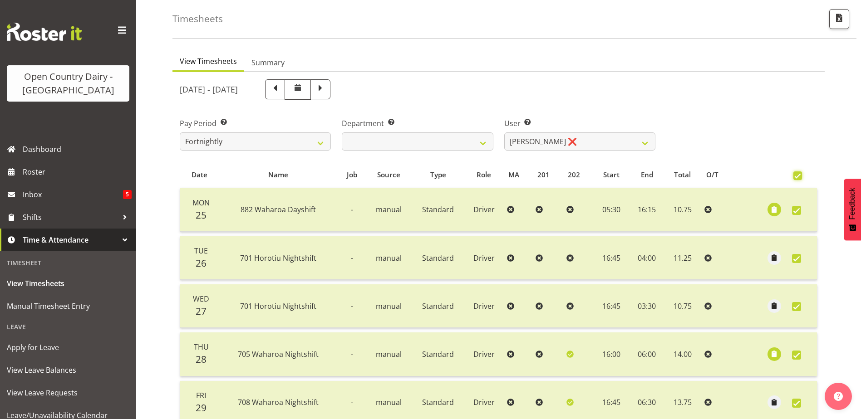
checkbox input "true"
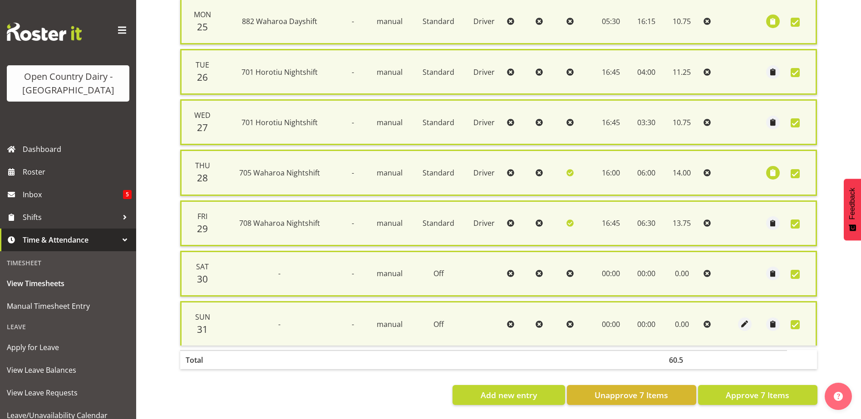
scroll to position [237, 0]
click at [763, 389] on span "Approve 7 Items" at bounding box center [757, 395] width 64 height 12
checkbox input "false"
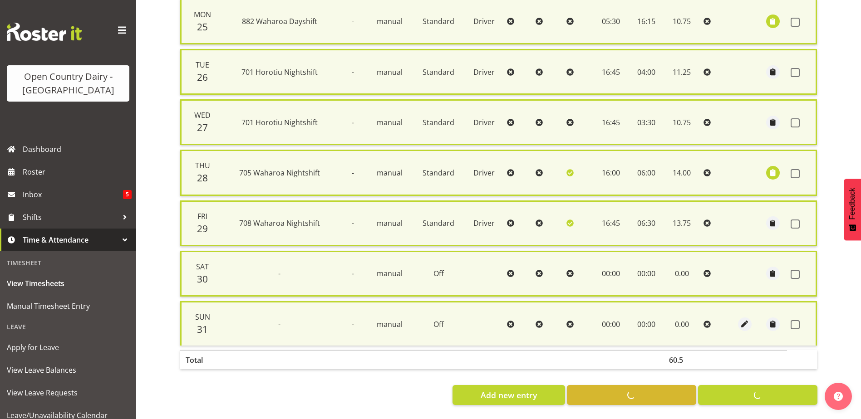
checkbox input "false"
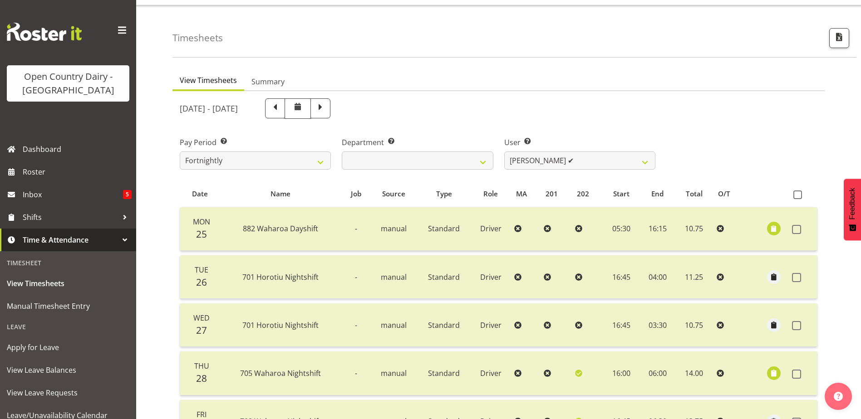
scroll to position [0, 0]
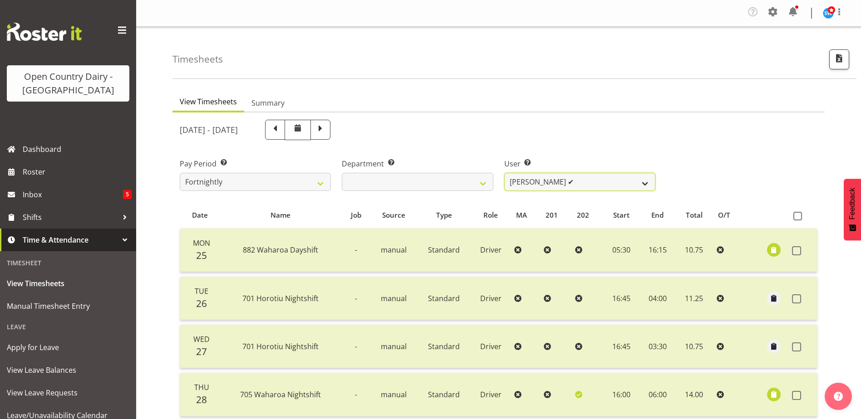
click at [644, 185] on select "[PERSON_NAME] ❌ [PERSON_NAME] ✔ [PERSON_NAME] ✔ [PERSON_NAME] ✔" at bounding box center [579, 182] width 151 height 18
click at [460, 146] on div "Department Select which department you would like to view. 701 702 703 704 705 …" at bounding box center [417, 171] width 162 height 51
